Goal: Register for event/course

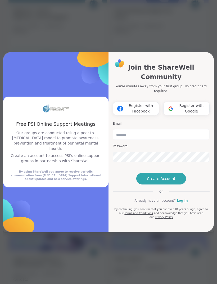
scroll to position [28, 0]
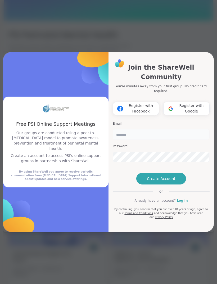
click at [164, 129] on input "email" at bounding box center [161, 134] width 97 height 11
type input "**********"
click at [179, 203] on link "Log in" at bounding box center [182, 200] width 11 height 5
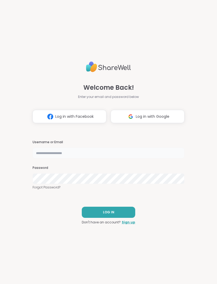
click at [134, 157] on input "text" at bounding box center [109, 153] width 152 height 11
type input "**********"
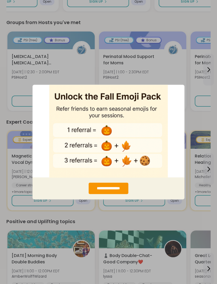
click at [152, 217] on div "**********" at bounding box center [108, 142] width 217 height 284
click at [180, 97] on div "entering modal" at bounding box center [109, 131] width 152 height 93
click at [202, 96] on div "**********" at bounding box center [108, 142] width 217 height 284
click at [188, 66] on div "**********" at bounding box center [108, 142] width 217 height 284
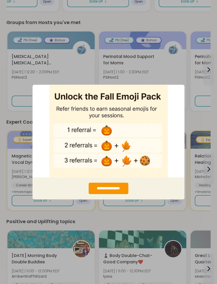
click at [165, 79] on div "**********" at bounding box center [108, 142] width 217 height 284
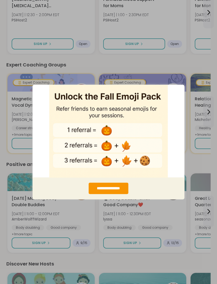
scroll to position [216, 0]
click at [119, 188] on div "**********" at bounding box center [108, 188] width 39 height 11
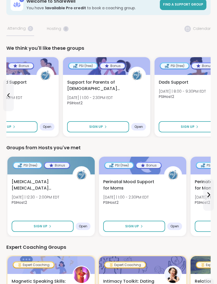
scroll to position [0, 0]
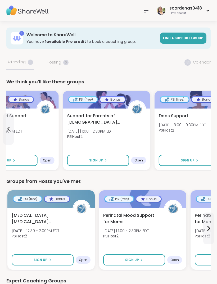
click at [92, 101] on div "PSI (free)" at bounding box center [83, 99] width 28 height 5
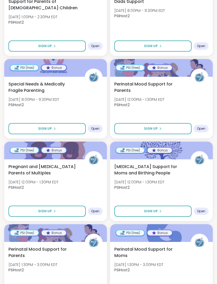
scroll to position [451, 0]
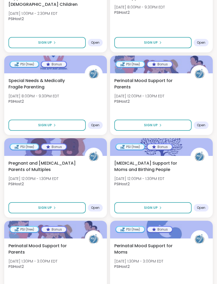
click at [167, 202] on button "Sign Up" at bounding box center [152, 207] width 77 height 11
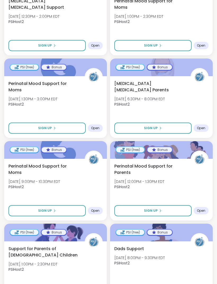
scroll to position [200, 0]
click at [66, 246] on span "Support for Parents of [DEMOGRAPHIC_DATA] Children" at bounding box center [43, 252] width 70 height 13
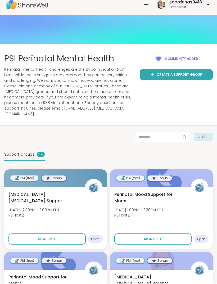
scroll to position [6, 0]
click at [40, 3] on img at bounding box center [27, 4] width 42 height 19
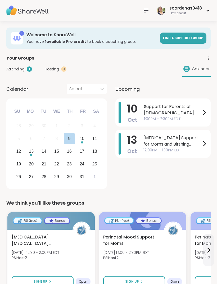
click at [72, 139] on div "9" at bounding box center [69, 138] width 11 height 11
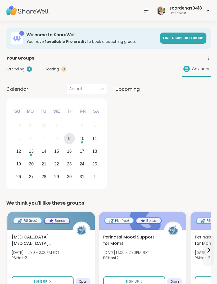
click at [185, 42] on link "Find a support group" at bounding box center [183, 38] width 47 height 11
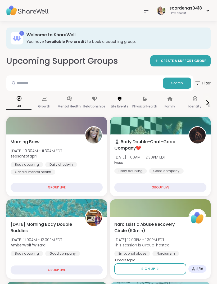
click at [123, 102] on div "Life Events" at bounding box center [119, 103] width 25 height 20
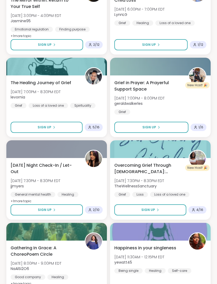
scroll to position [1336, 0]
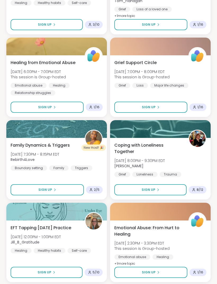
scroll to position [1693, 0]
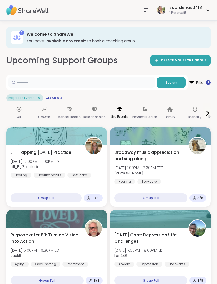
click at [104, 81] on input "text" at bounding box center [81, 82] width 146 height 11
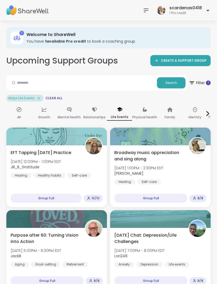
click at [55, 98] on span "Clear All" at bounding box center [54, 98] width 17 height 4
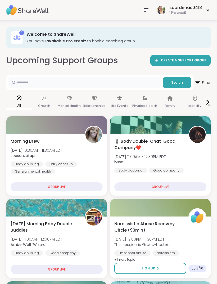
click at [128, 79] on input "text" at bounding box center [84, 82] width 152 height 11
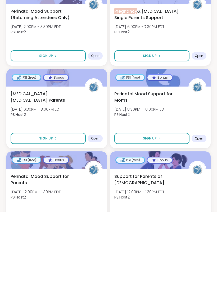
scroll to position [1342, 0]
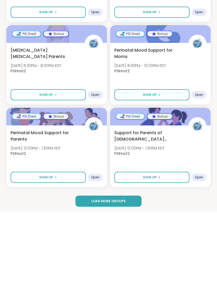
click at [122, 271] on span "Load more groups" at bounding box center [108, 273] width 34 height 5
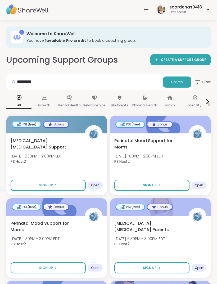
scroll to position [0, 0]
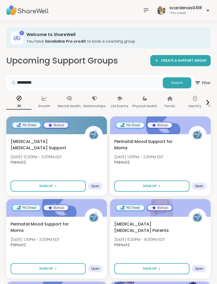
click at [96, 82] on input "*********" at bounding box center [84, 82] width 152 height 11
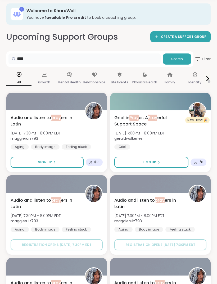
scroll to position [0, 0]
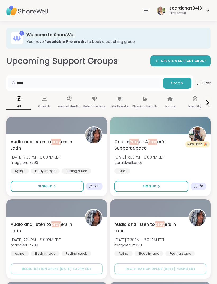
click at [141, 83] on input "****" at bounding box center [84, 83] width 152 height 11
type input "*"
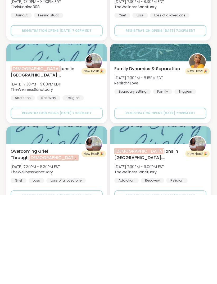
scroll to position [398, 0]
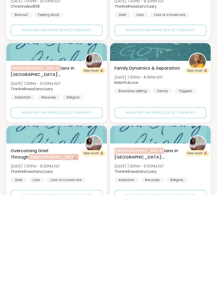
click at [77, 150] on div "Christ ians in Sobriety: Sanctuary Circle Tue, Oct 28 | 7:30PM - 9:00PM EDT The…" at bounding box center [56, 181] width 101 height 62
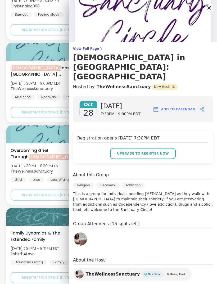
click at [89, 183] on div "Religion" at bounding box center [83, 185] width 21 height 5
click at [91, 183] on div "Religion" at bounding box center [83, 185] width 21 height 5
click at [90, 183] on div "Religion" at bounding box center [83, 185] width 21 height 5
click at [66, 159] on span "Overcoming Grief Through Christ : Sanctuary Circle" at bounding box center [45, 154] width 68 height 13
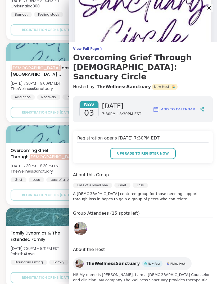
click at [208, 9] on icon at bounding box center [209, 7] width 3 height 3
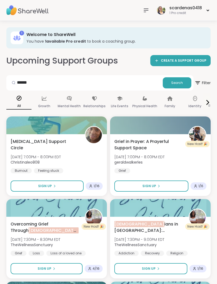
scroll to position [0, 0]
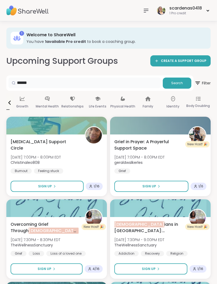
click at [153, 83] on input "******" at bounding box center [84, 83] width 152 height 11
type input "*"
click at [203, 84] on span "Filter" at bounding box center [203, 83] width 16 height 13
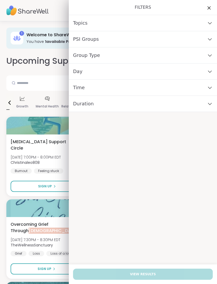
click at [191, 25] on div "Topics" at bounding box center [143, 23] width 148 height 16
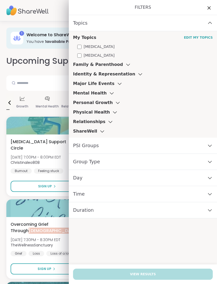
click at [139, 74] on icon at bounding box center [140, 75] width 3 height 2
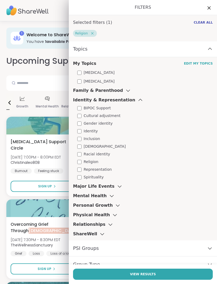
click at [149, 271] on button "View Results" at bounding box center [143, 274] width 140 height 11
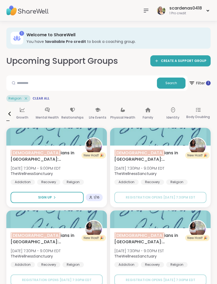
click at [208, 86] on span "Filter 1" at bounding box center [200, 83] width 22 height 13
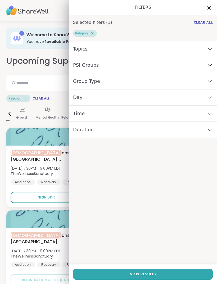
click at [170, 45] on div "Topics" at bounding box center [143, 49] width 148 height 16
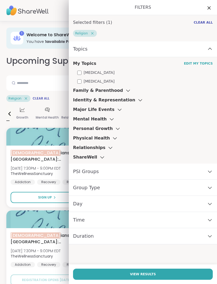
click at [117, 102] on h3 "Identity & Representation" at bounding box center [104, 100] width 62 height 6
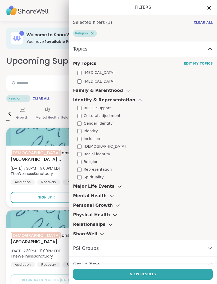
click at [101, 176] on span "Spirituality" at bounding box center [94, 178] width 20 height 6
click at [137, 271] on button "View Results" at bounding box center [143, 274] width 140 height 11
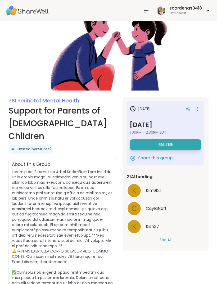
click at [172, 143] on span "Register" at bounding box center [166, 145] width 14 height 4
